Goal: Information Seeking & Learning: Check status

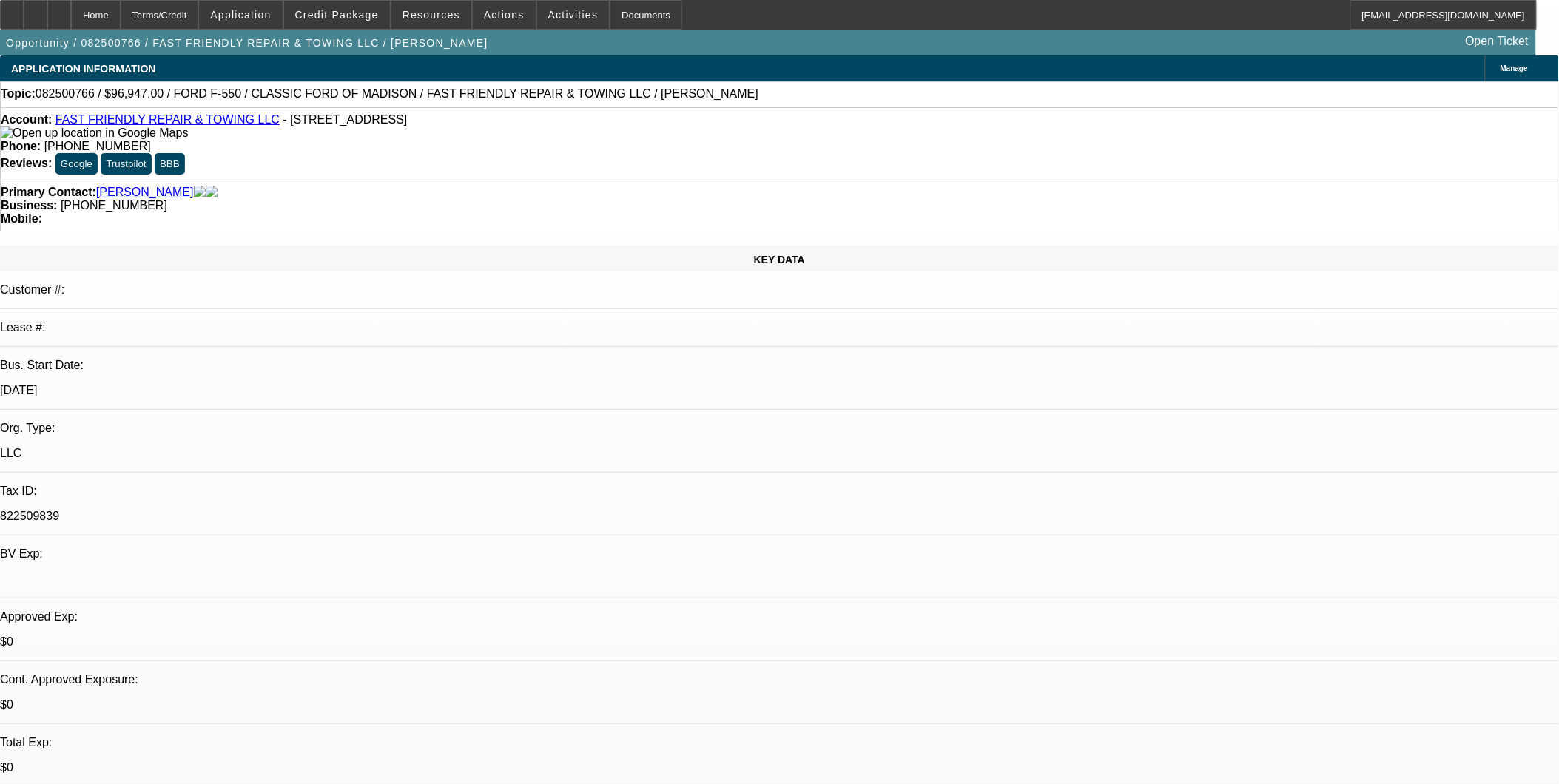
select select "0"
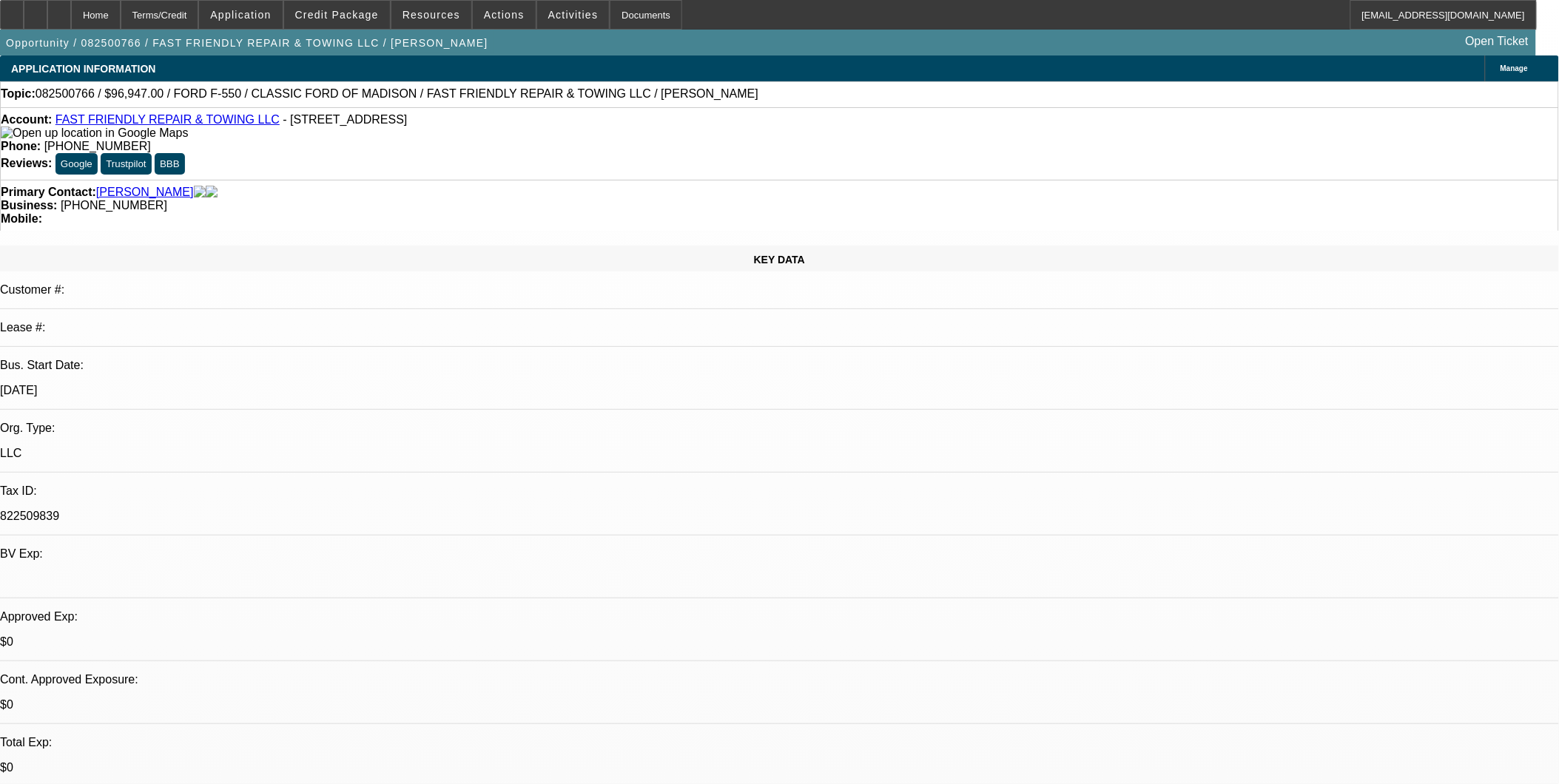
select select "0"
select select "1"
select select "3"
select select "6"
select select "1"
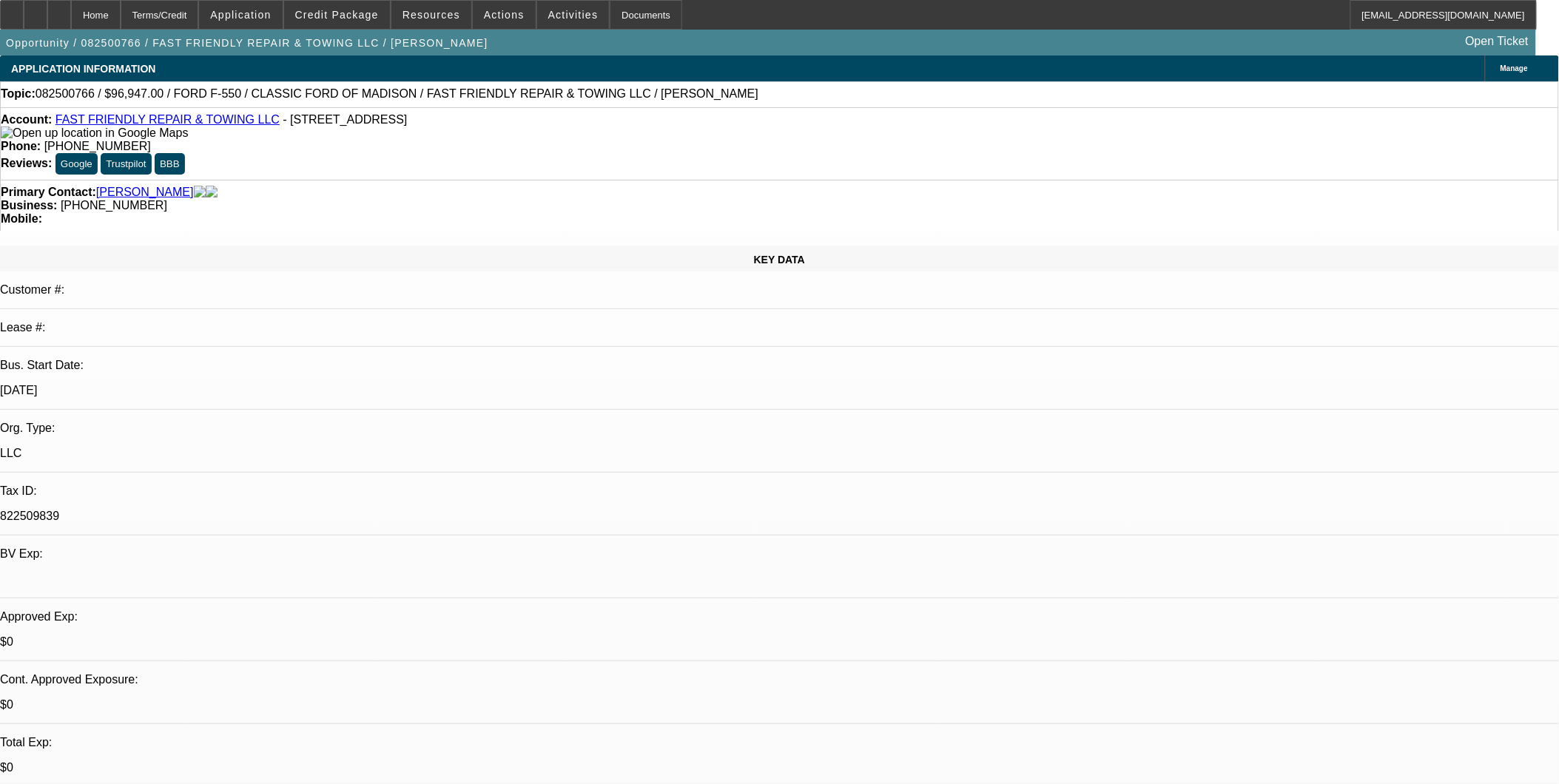
select select "3"
select select "6"
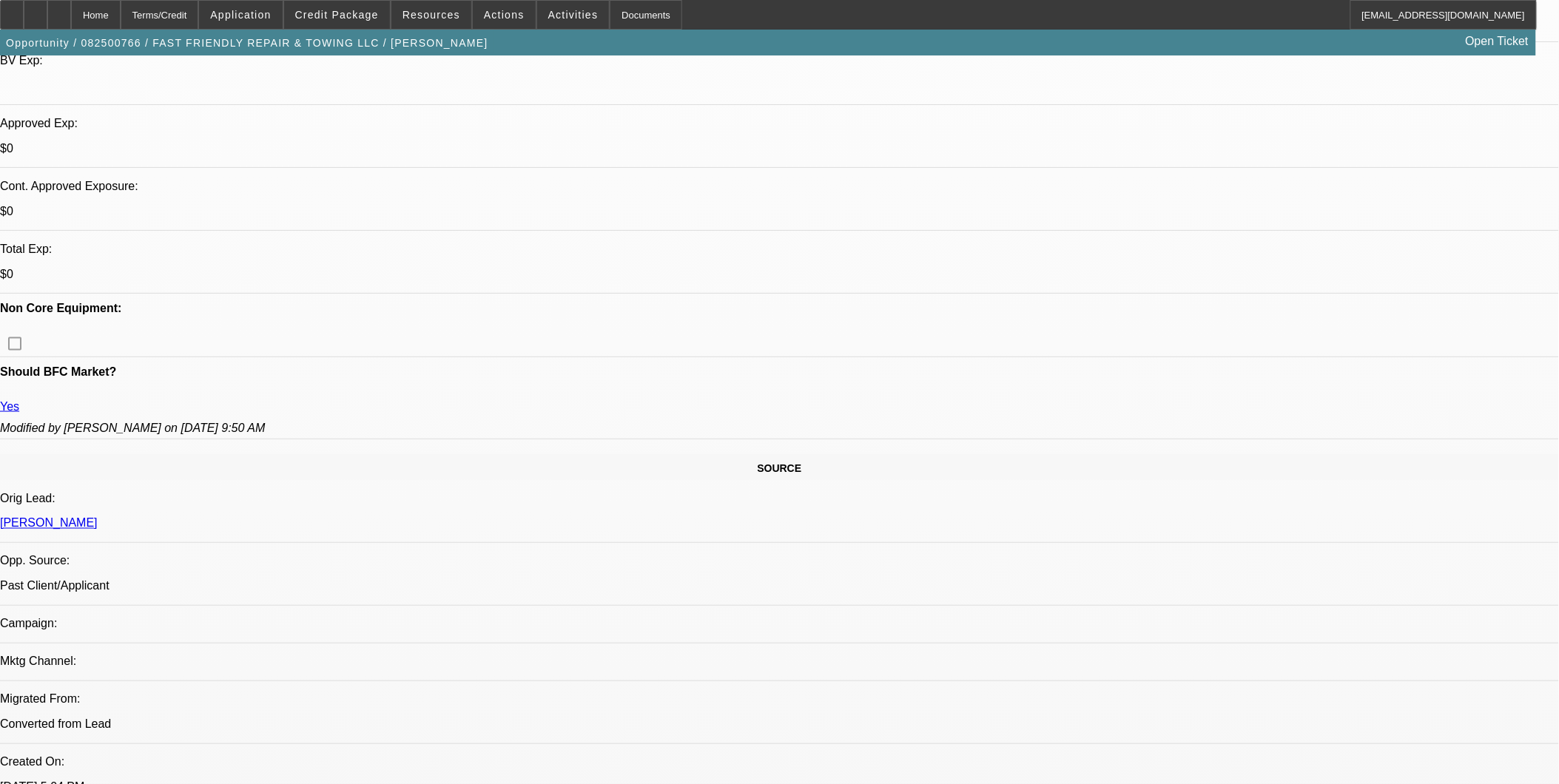
scroll to position [493, 0]
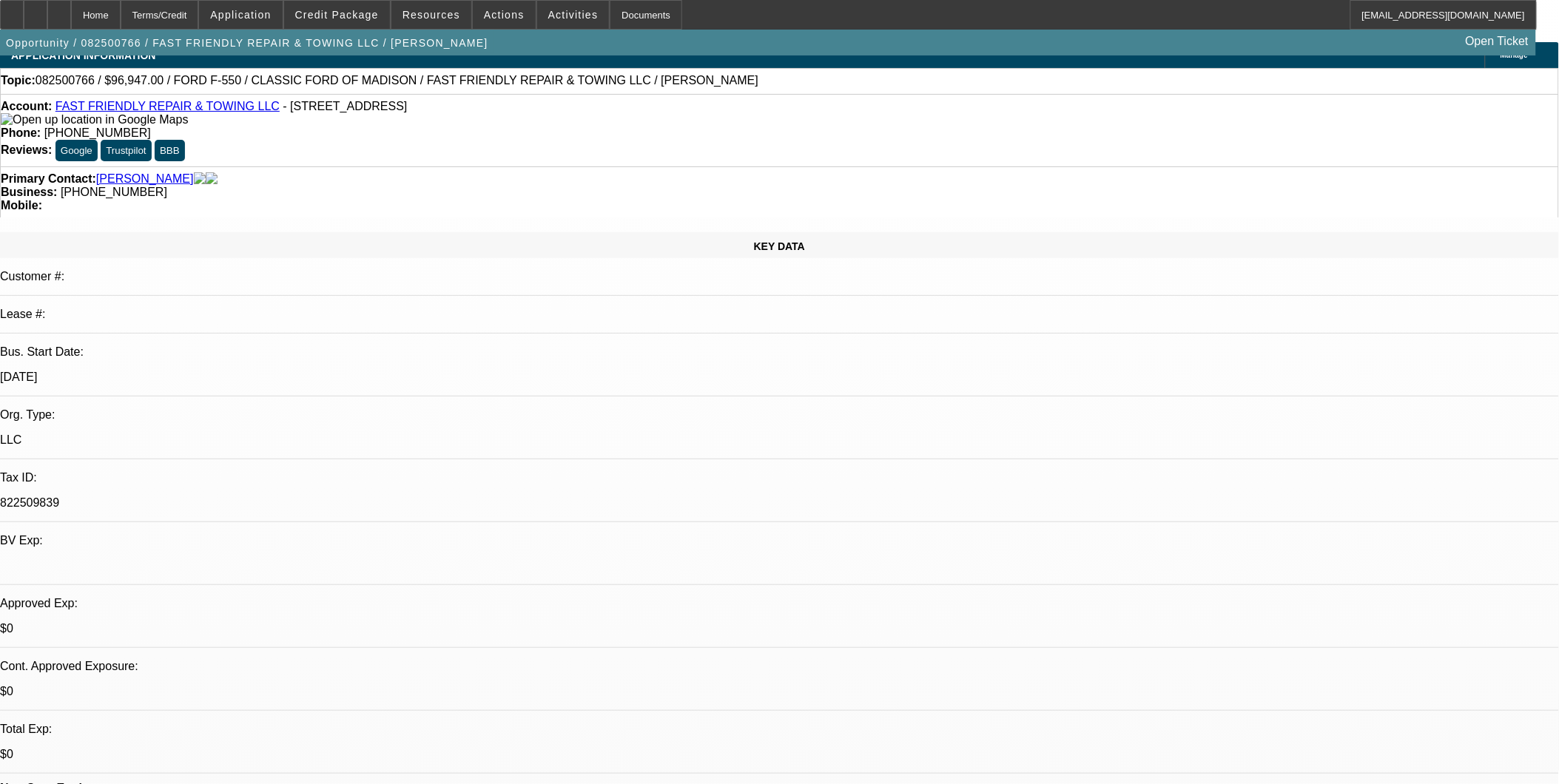
scroll to position [0, 0]
